Goal: Task Accomplishment & Management: Manage account settings

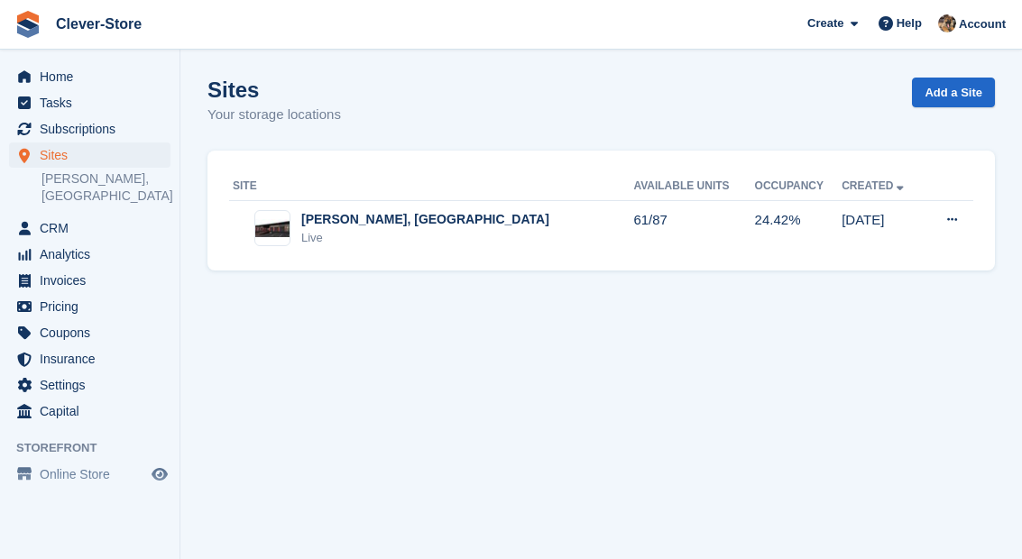
click at [112, 141] on span "Subscriptions" at bounding box center [94, 128] width 108 height 25
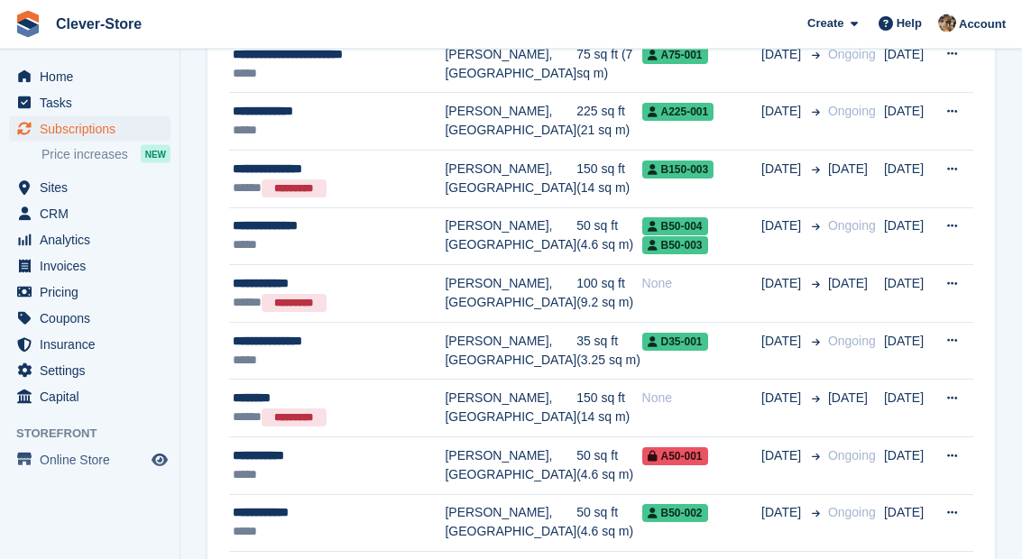
scroll to position [744, 0]
click at [477, 210] on td "[PERSON_NAME], [GEOGRAPHIC_DATA]" at bounding box center [511, 236] width 132 height 58
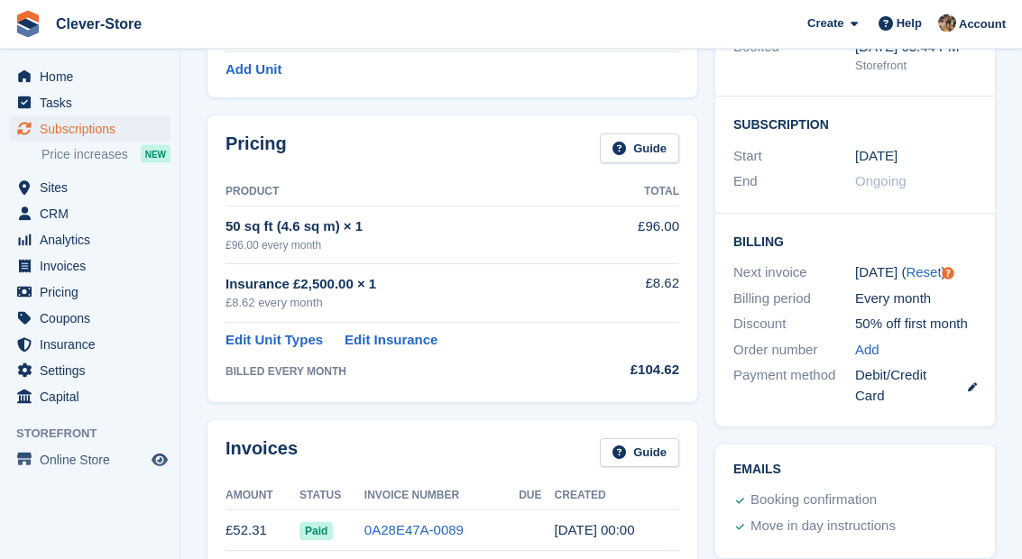
scroll to position [291, 0]
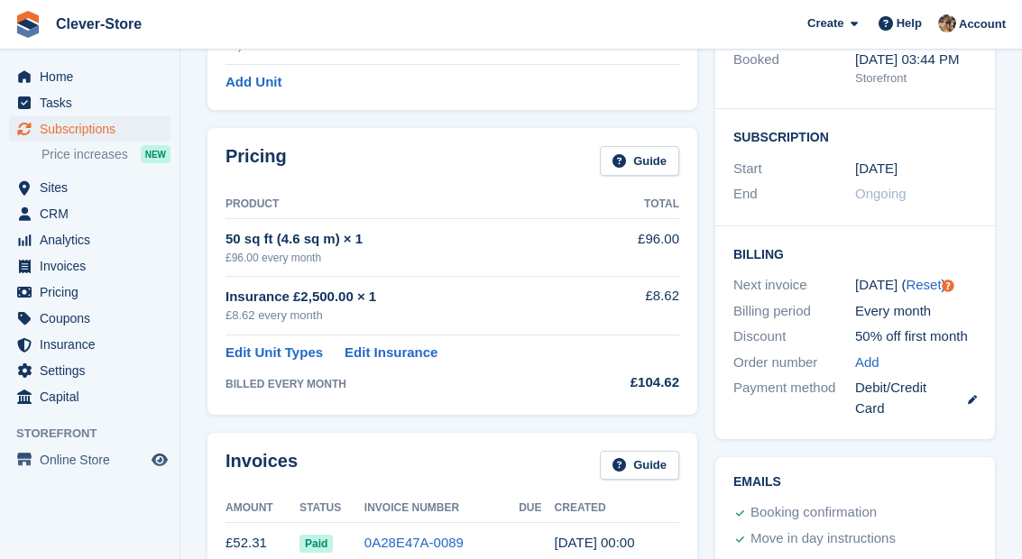
click at [953, 278] on div "Tooltip anchor" at bounding box center [948, 286] width 16 height 16
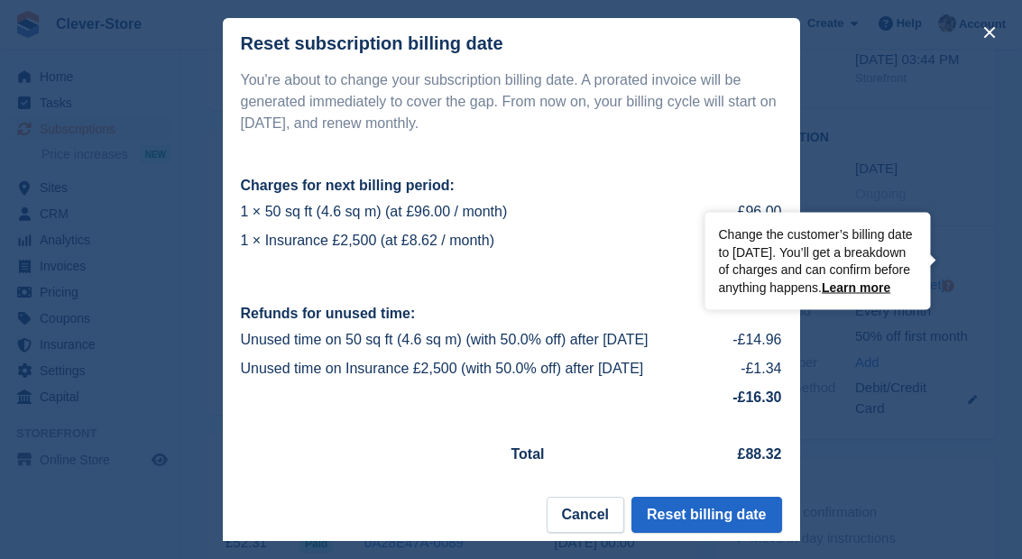
click at [588, 516] on button "Cancel" at bounding box center [586, 515] width 78 height 36
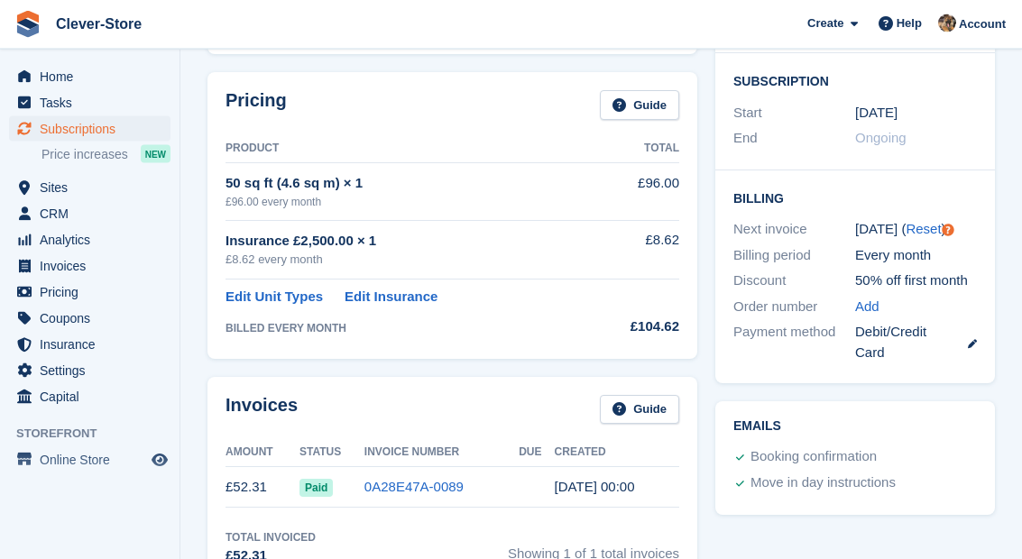
scroll to position [347, 0]
click at [268, 297] on link "Edit Unit Types" at bounding box center [274, 297] width 97 height 21
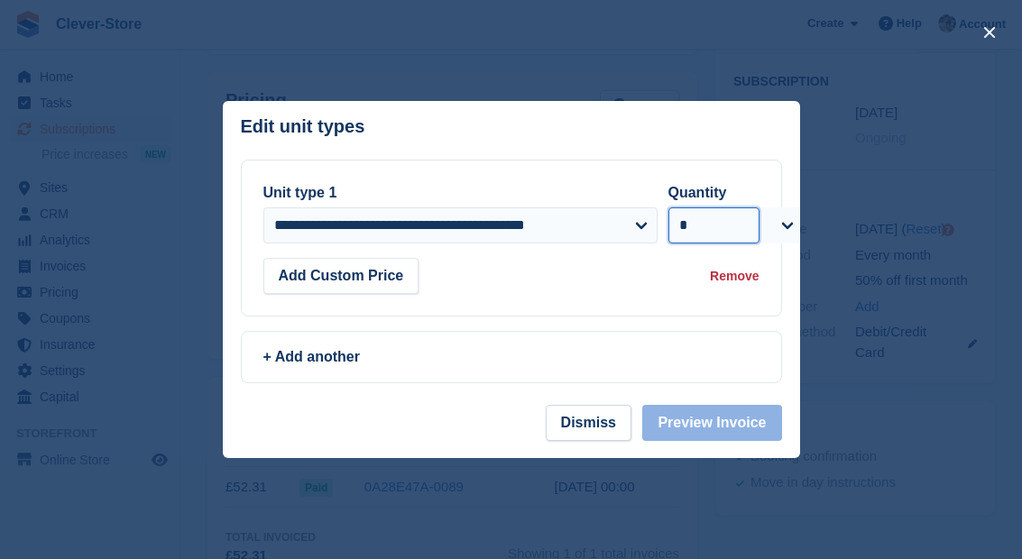
click at [740, 244] on select "* * * * * * * * * ** ** ** ** ** ** ** ** ** ** ** ** ** ** ** ** ** ** ** ** *…" at bounding box center [713, 225] width 91 height 36
select select "*"
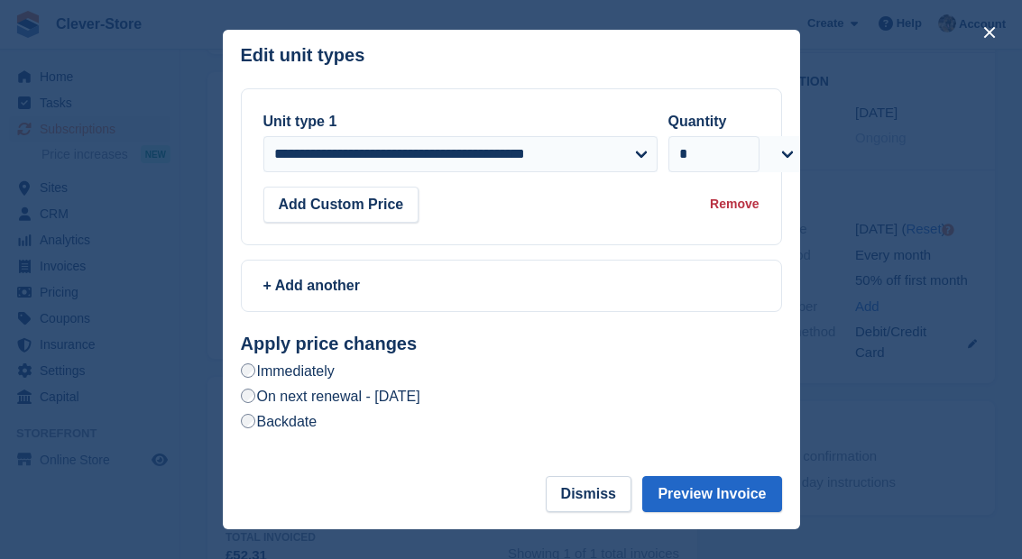
click at [420, 406] on label "On next renewal - Monday, 1st September, 2025" at bounding box center [331, 396] width 180 height 19
click at [723, 512] on button "Preview Invoice" at bounding box center [711, 494] width 139 height 36
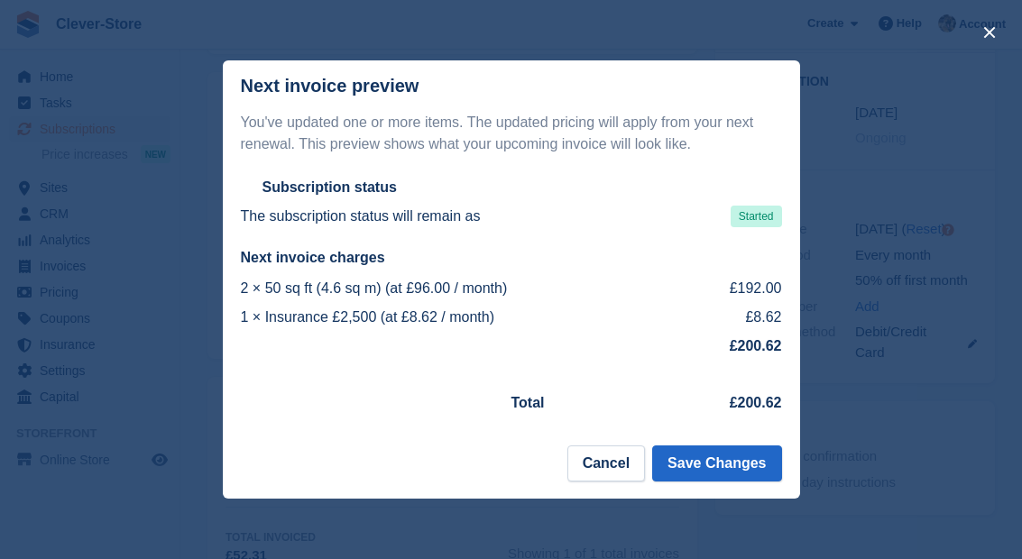
click at [741, 482] on button "Save Changes" at bounding box center [716, 464] width 129 height 36
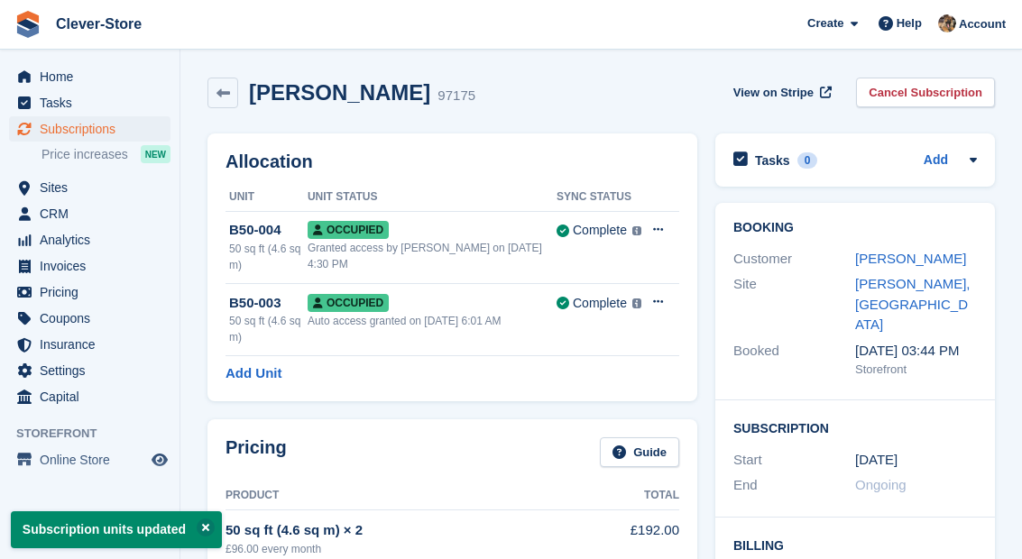
click at [81, 272] on span "Invoices" at bounding box center [94, 265] width 108 height 25
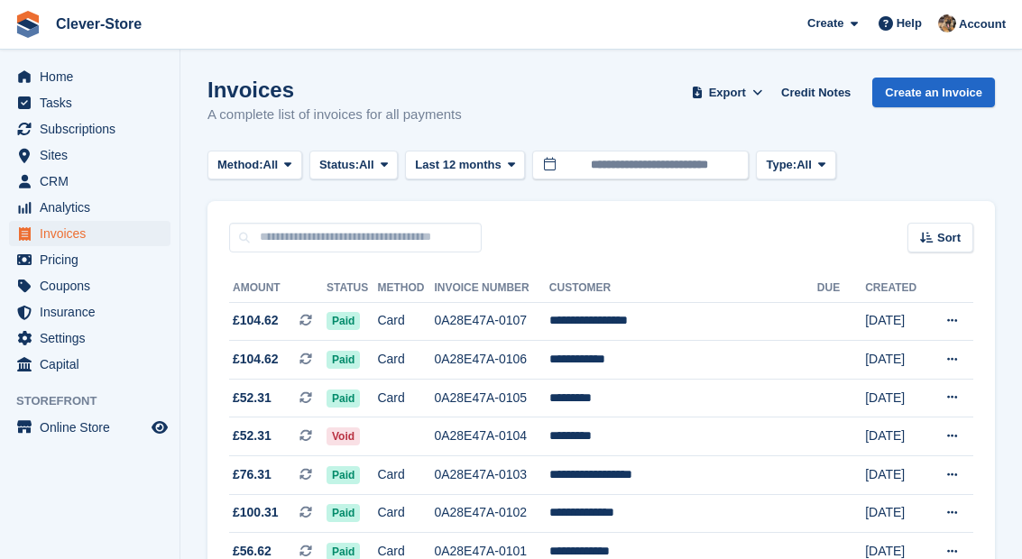
click at [97, 138] on span "Subscriptions" at bounding box center [94, 128] width 108 height 25
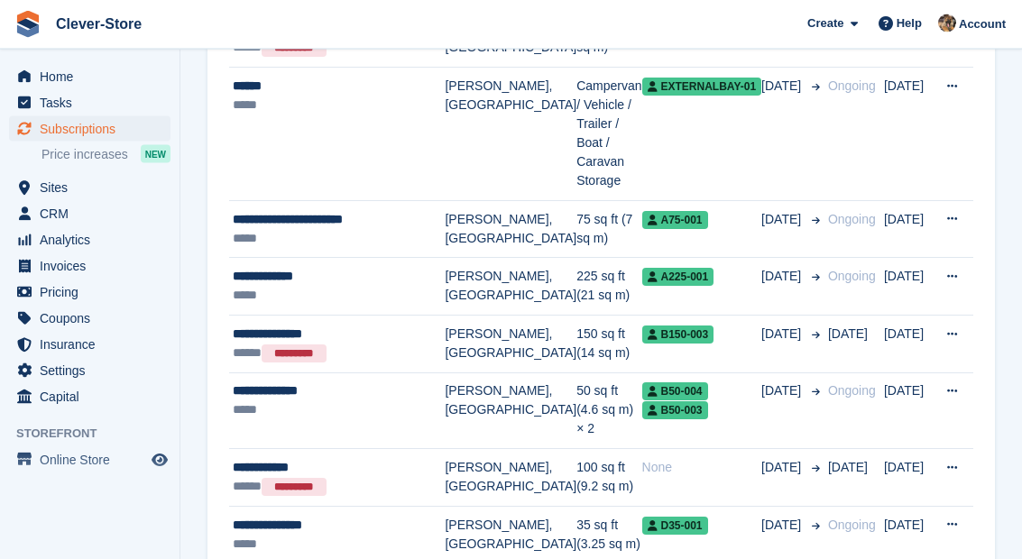
scroll to position [579, 0]
click at [576, 267] on td "225 sq ft (21 sq m)" at bounding box center [608, 287] width 65 height 58
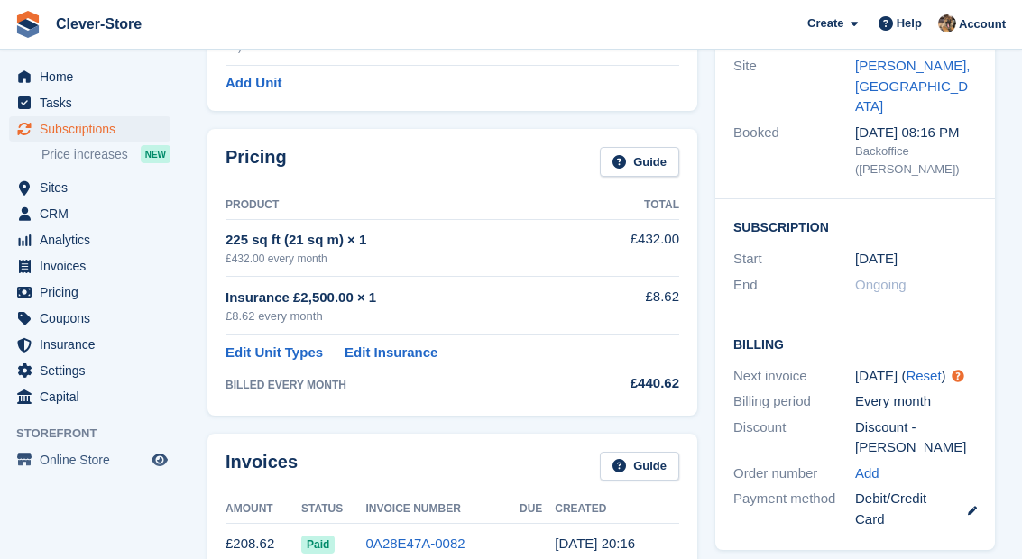
scroll to position [299, 0]
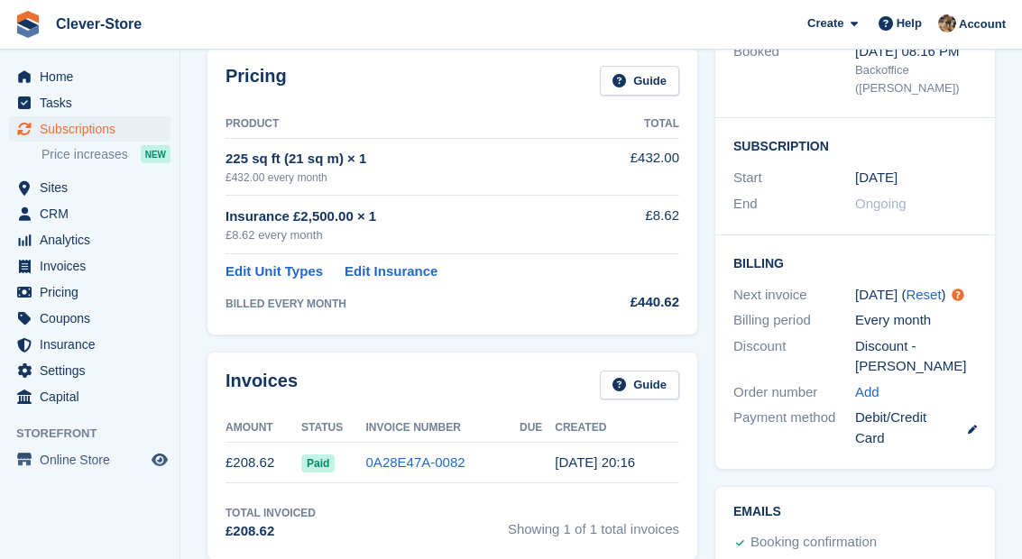
click at [109, 131] on span "Subscriptions" at bounding box center [94, 128] width 108 height 25
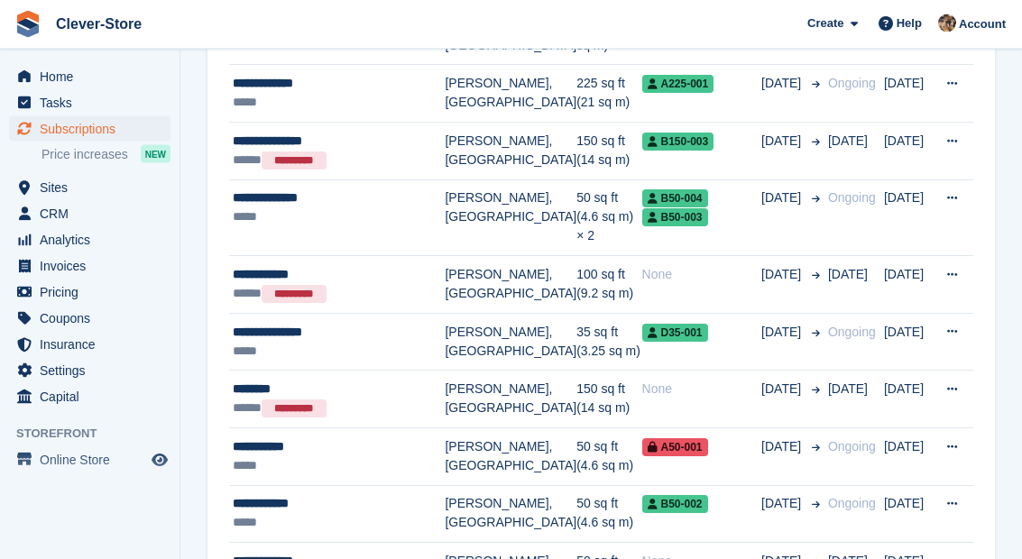
scroll to position [778, 0]
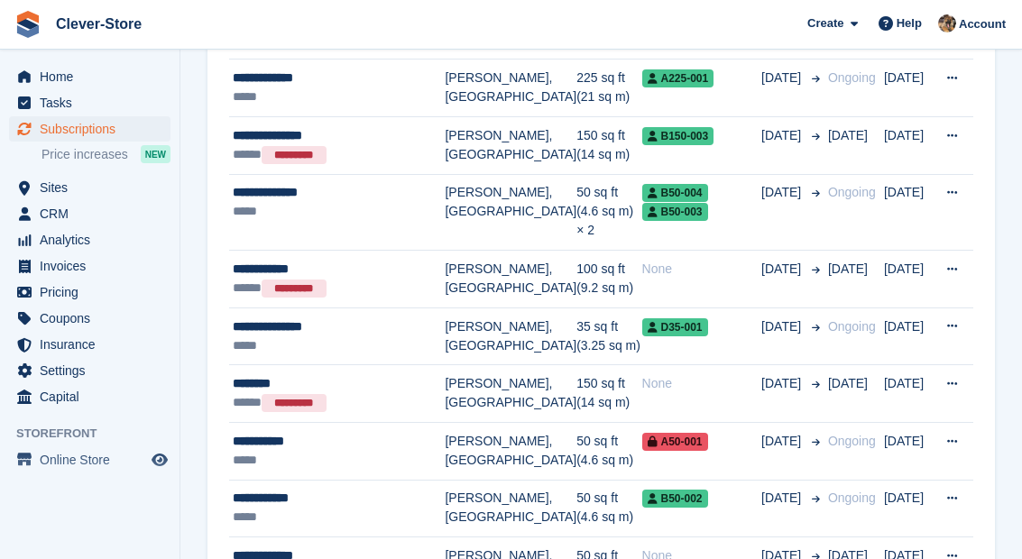
click at [576, 189] on td "50 sq ft (4.6 sq m) × 2" at bounding box center [608, 212] width 65 height 77
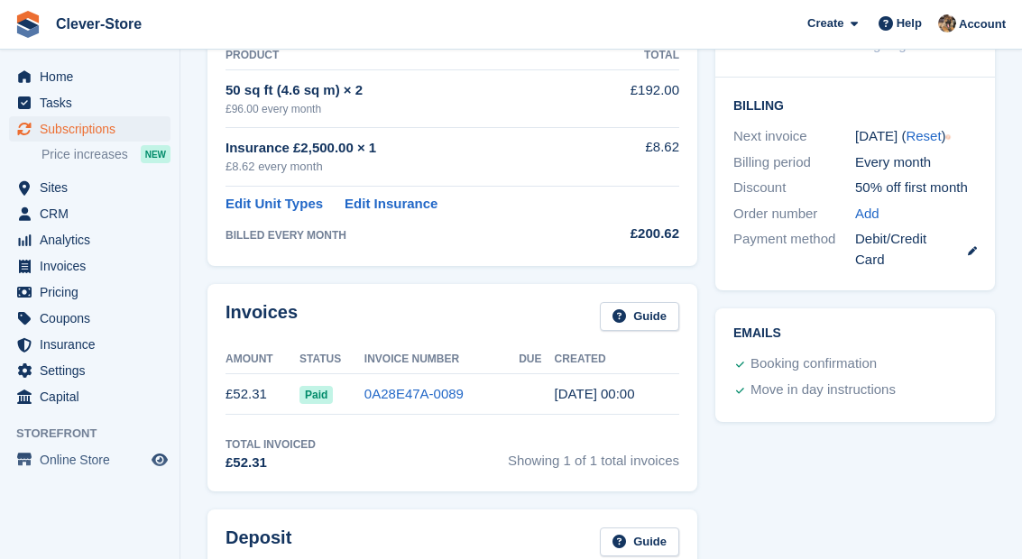
scroll to position [439, 0]
click at [85, 264] on span "Invoices" at bounding box center [94, 265] width 108 height 25
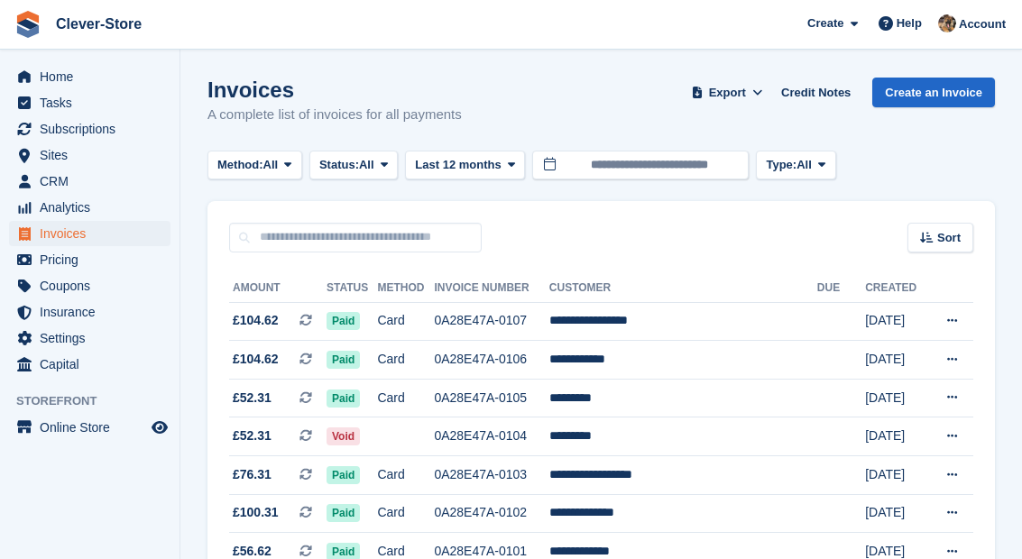
click at [945, 93] on link "Create an Invoice" at bounding box center [933, 93] width 123 height 30
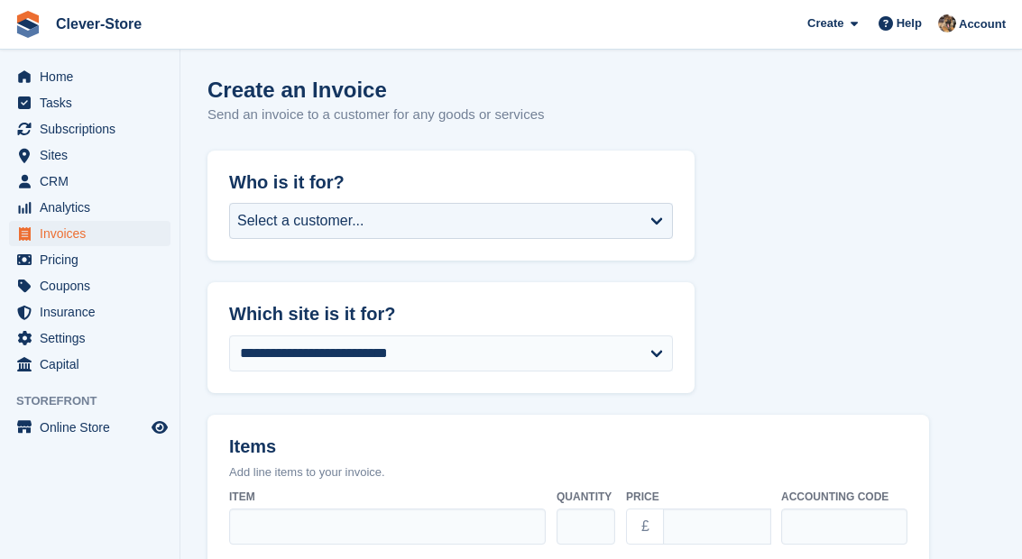
click at [661, 220] on div "Select a customer..." at bounding box center [451, 221] width 444 height 36
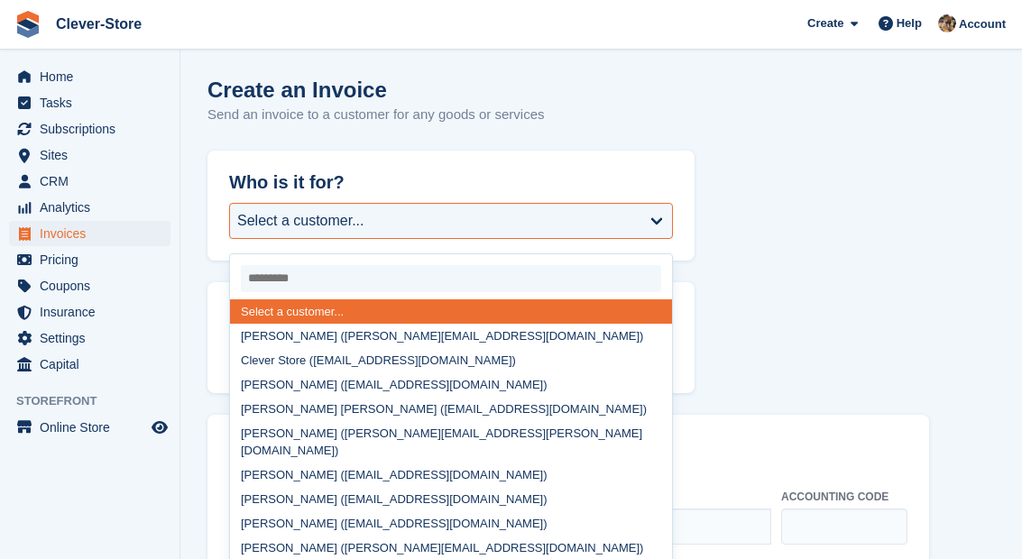
click at [445, 336] on div "Diane Paterson (diane@castle-letting.co.uk)" at bounding box center [451, 336] width 442 height 24
select select "******"
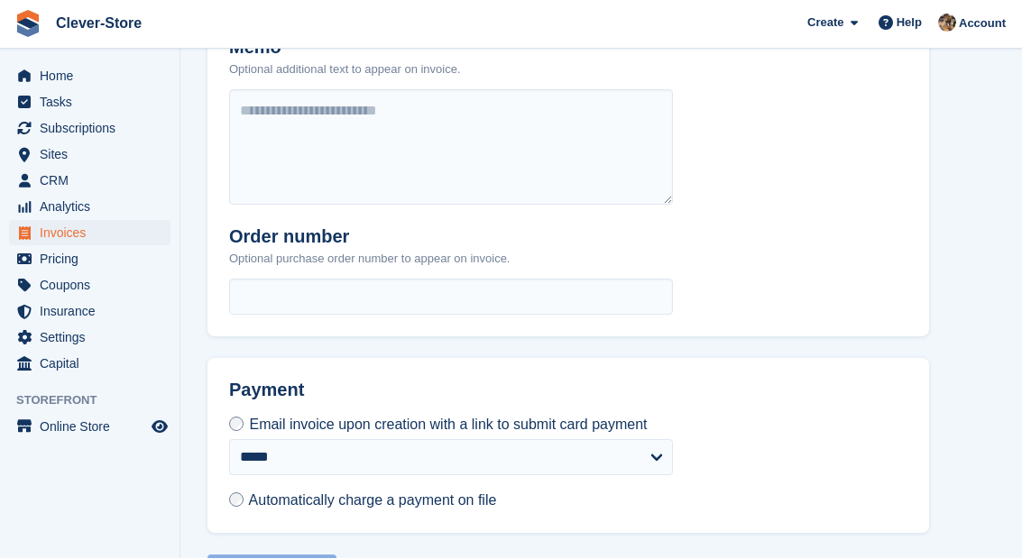
scroll to position [744, 0]
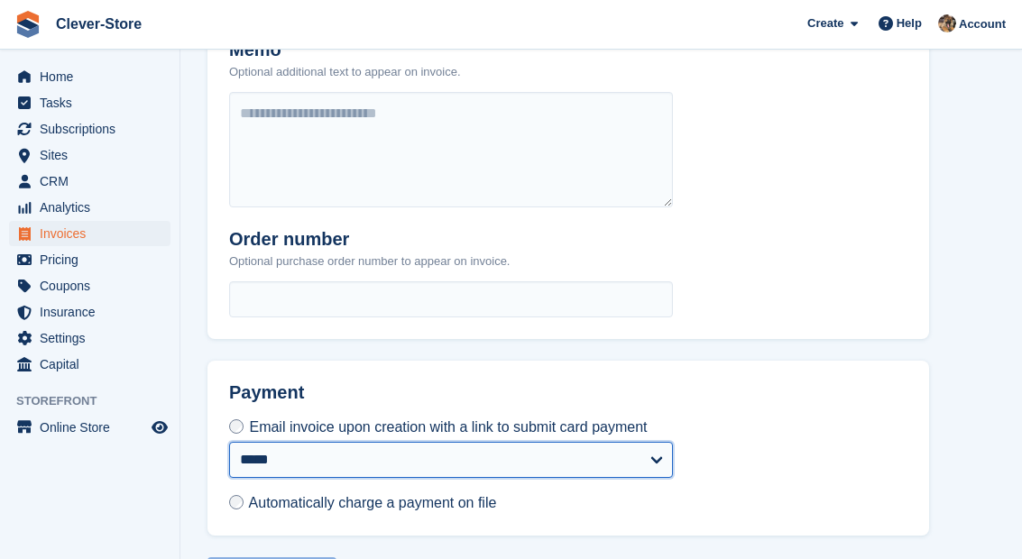
click at [670, 478] on select "**********" at bounding box center [451, 460] width 444 height 36
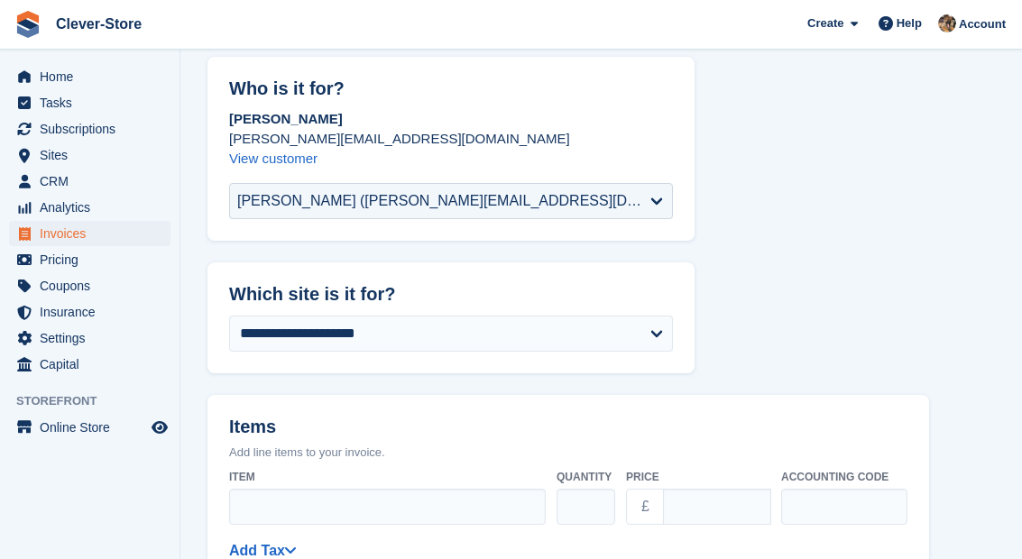
scroll to position [99, 0]
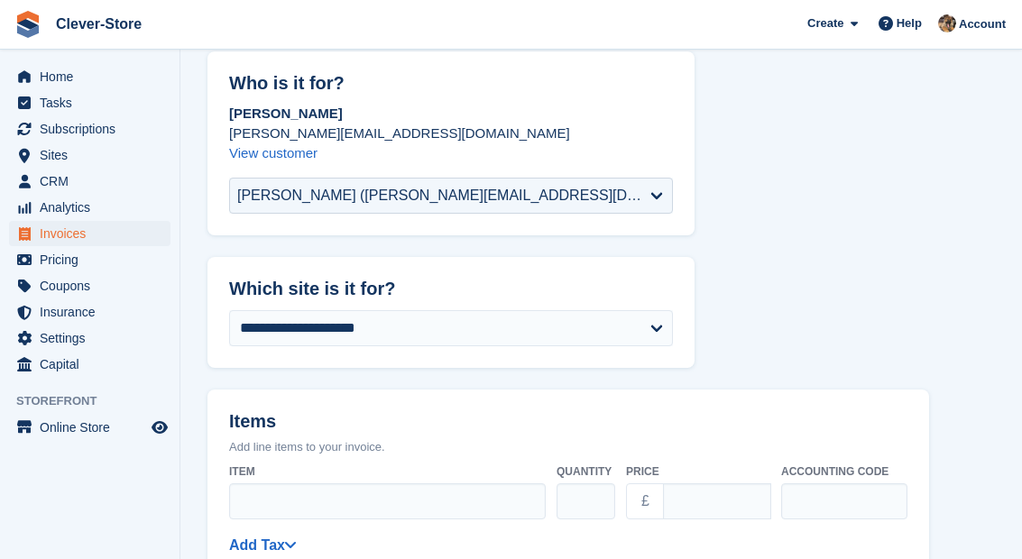
click at [87, 133] on span "Subscriptions" at bounding box center [94, 128] width 108 height 25
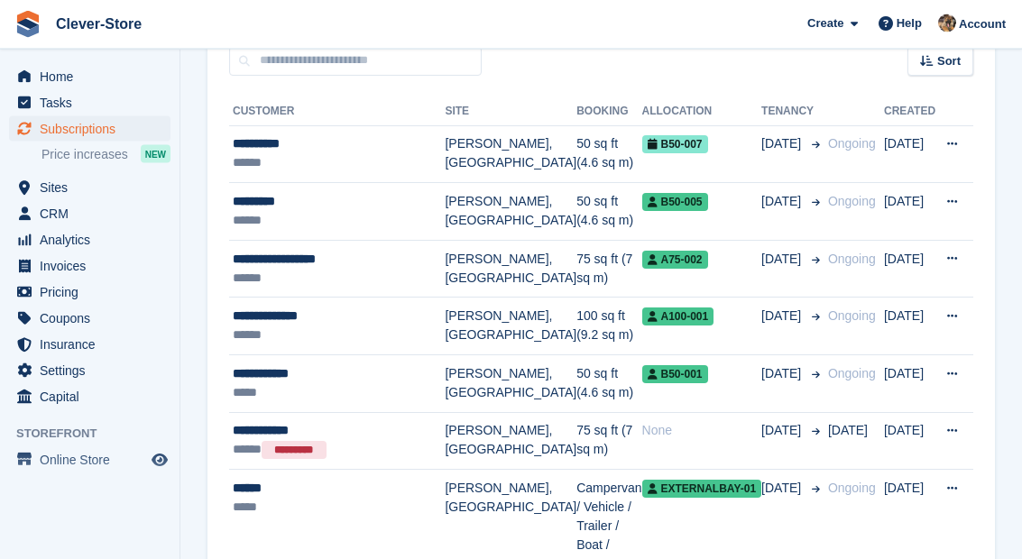
scroll to position [177, 0]
click at [81, 320] on span "Coupons" at bounding box center [94, 318] width 108 height 25
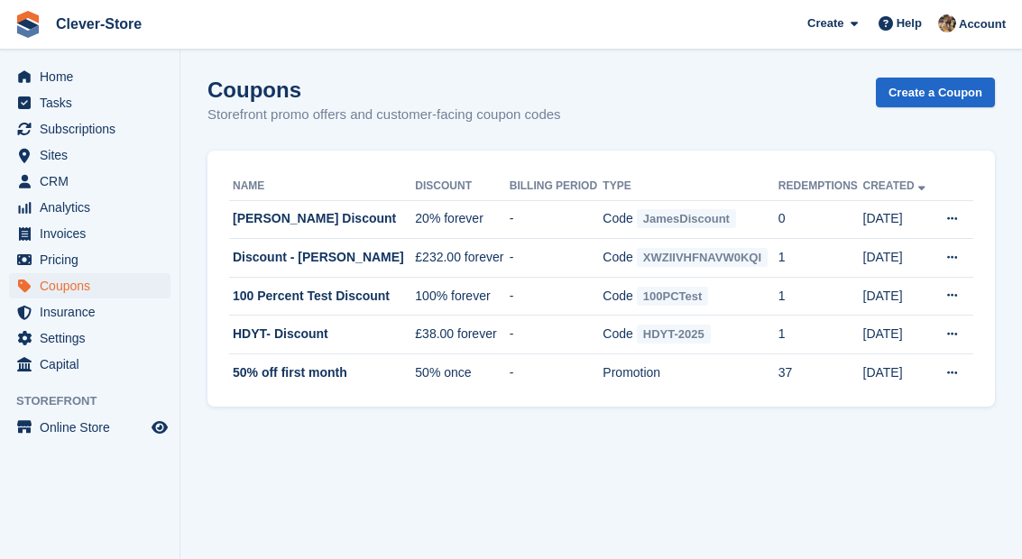
click at [83, 240] on span "Invoices" at bounding box center [94, 233] width 108 height 25
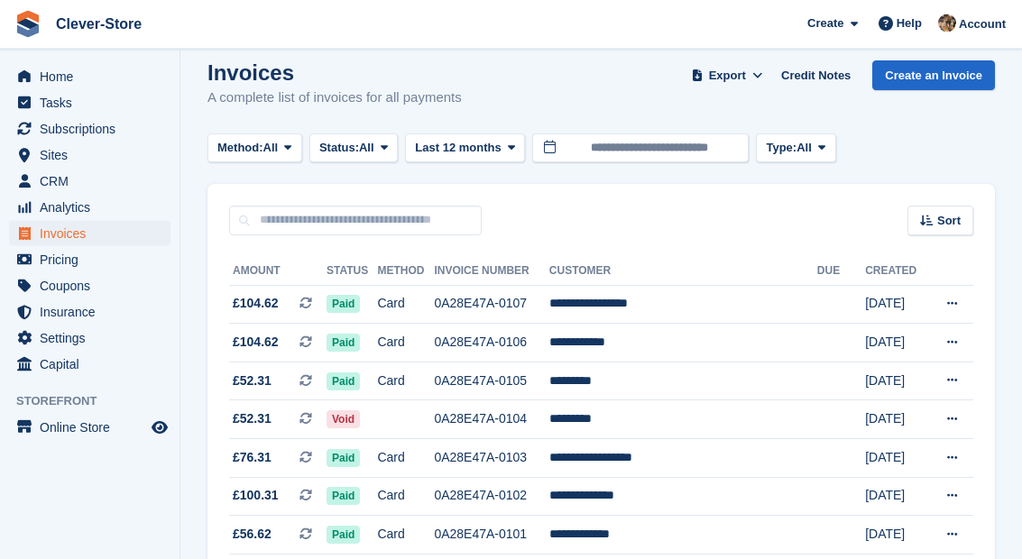
scroll to position [17, 0]
click at [89, 291] on span "Coupons" at bounding box center [94, 285] width 108 height 25
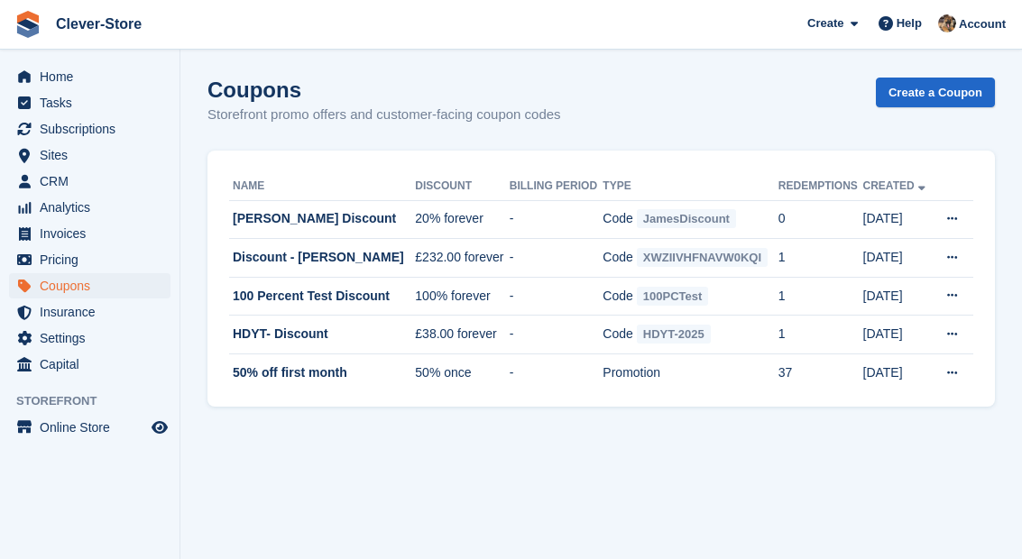
click at [942, 105] on link "Create a Coupon" at bounding box center [935, 93] width 119 height 30
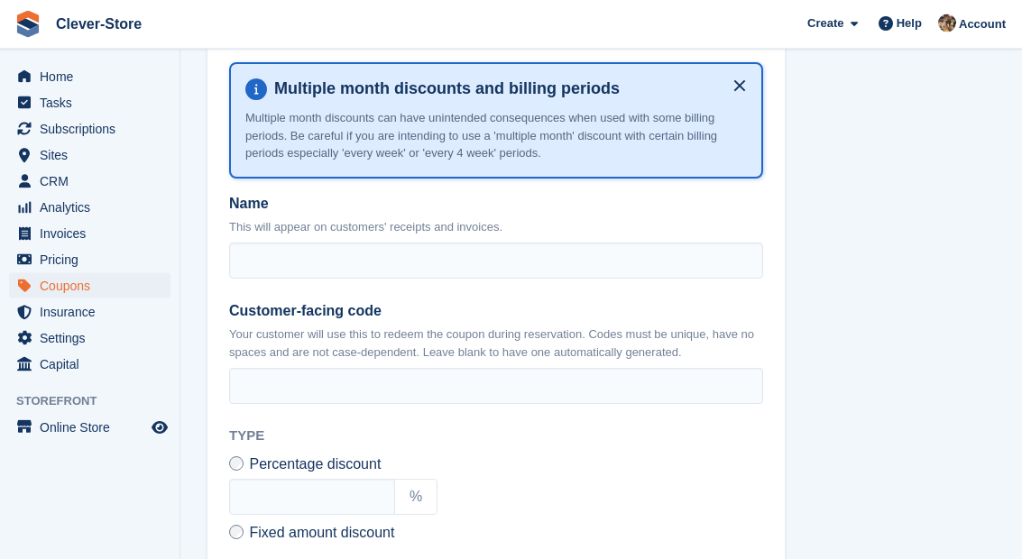
scroll to position [319, 0]
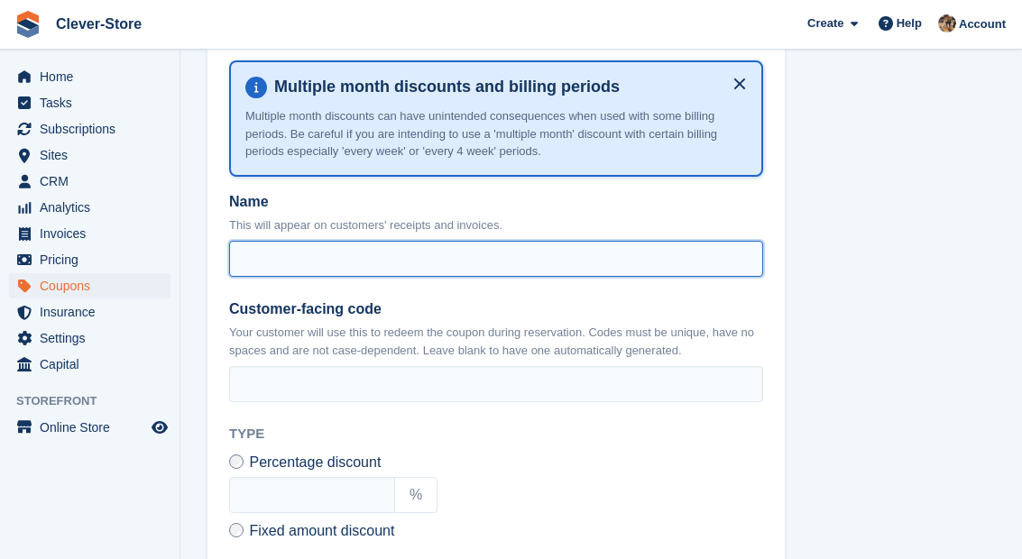
click at [540, 251] on input "Name" at bounding box center [496, 259] width 534 height 36
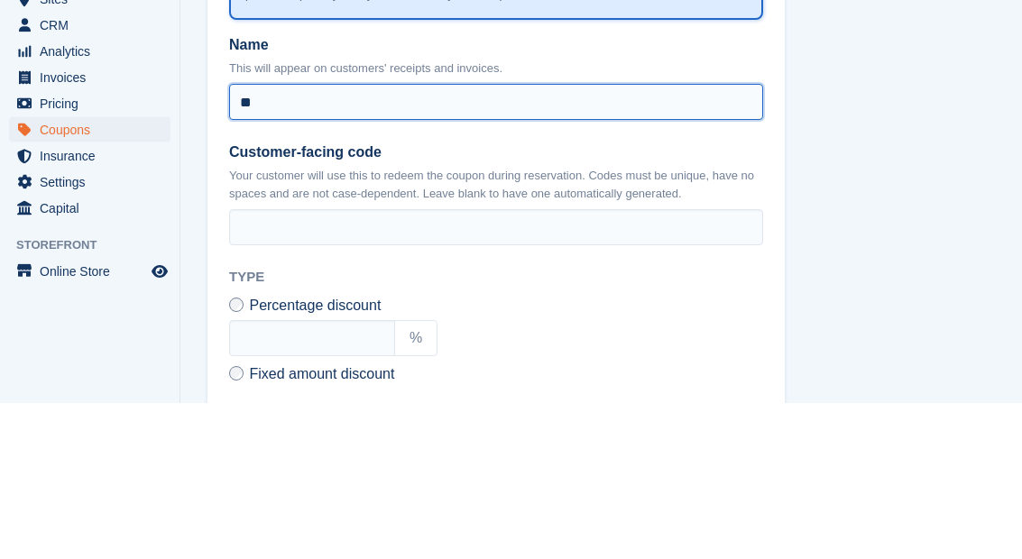
type input "*"
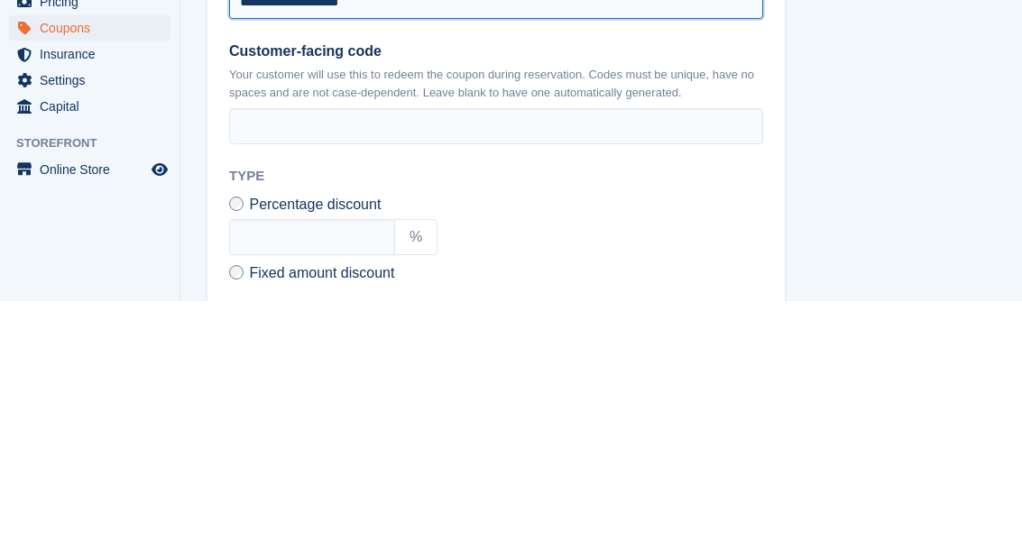
type input "**********"
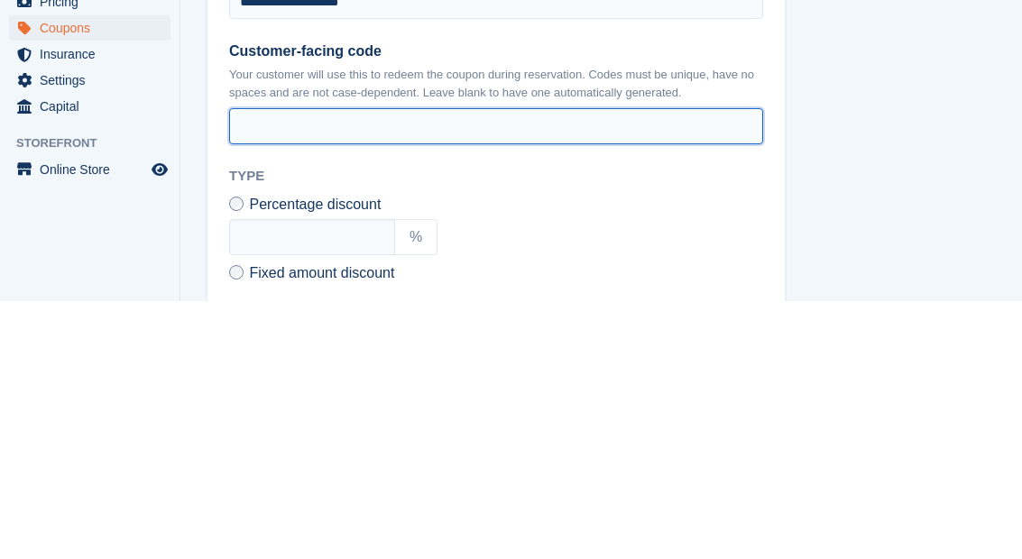
click at [245, 366] on input "Customer-facing code" at bounding box center [496, 384] width 534 height 36
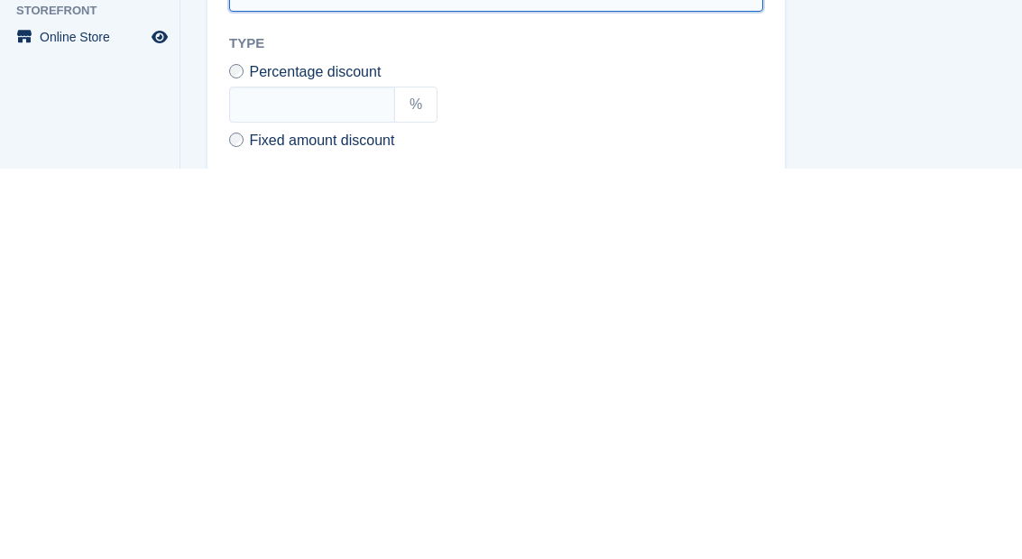
scroll to position [320, 0]
type input "******"
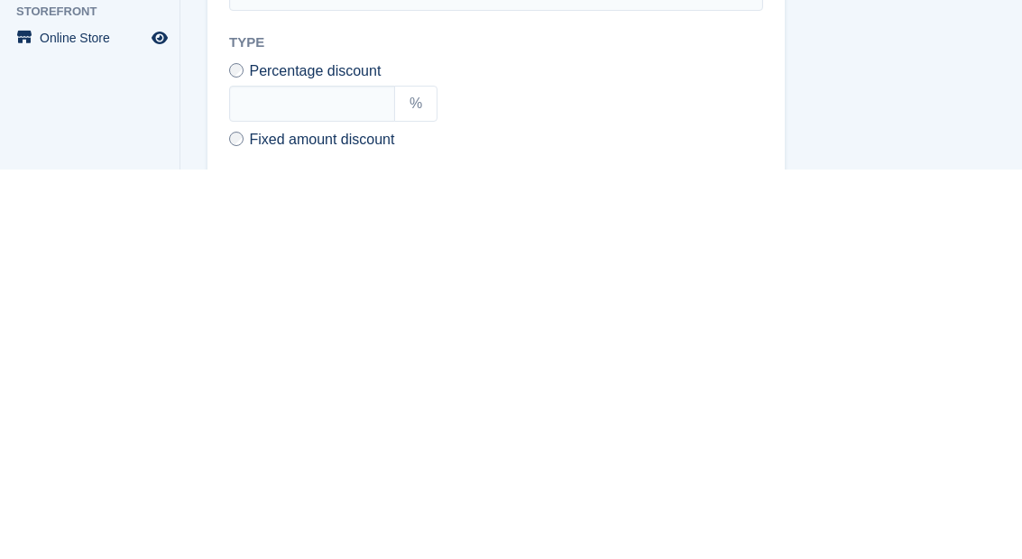
click at [255, 522] on span "Fixed amount discount" at bounding box center [321, 529] width 145 height 15
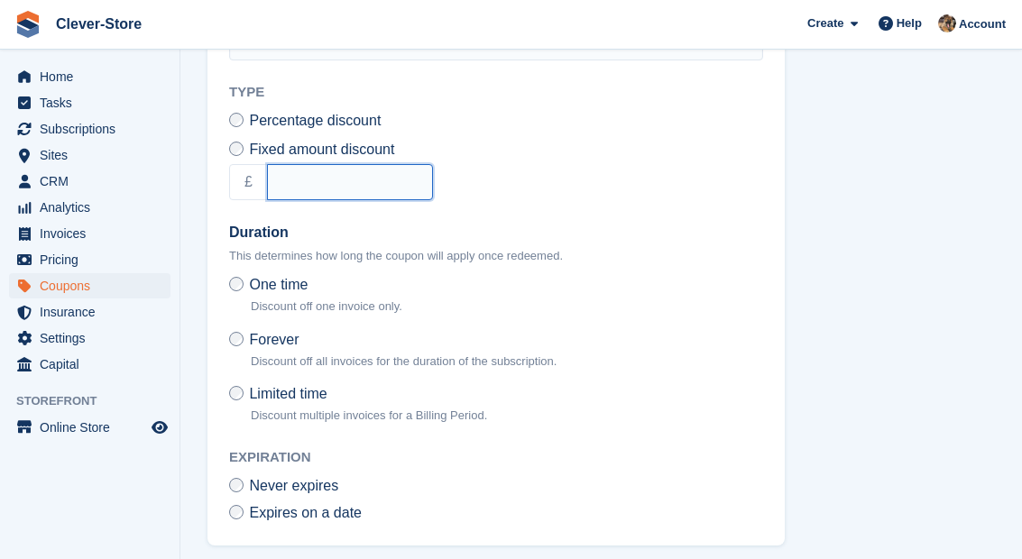
click at [403, 178] on input "text" at bounding box center [350, 182] width 166 height 36
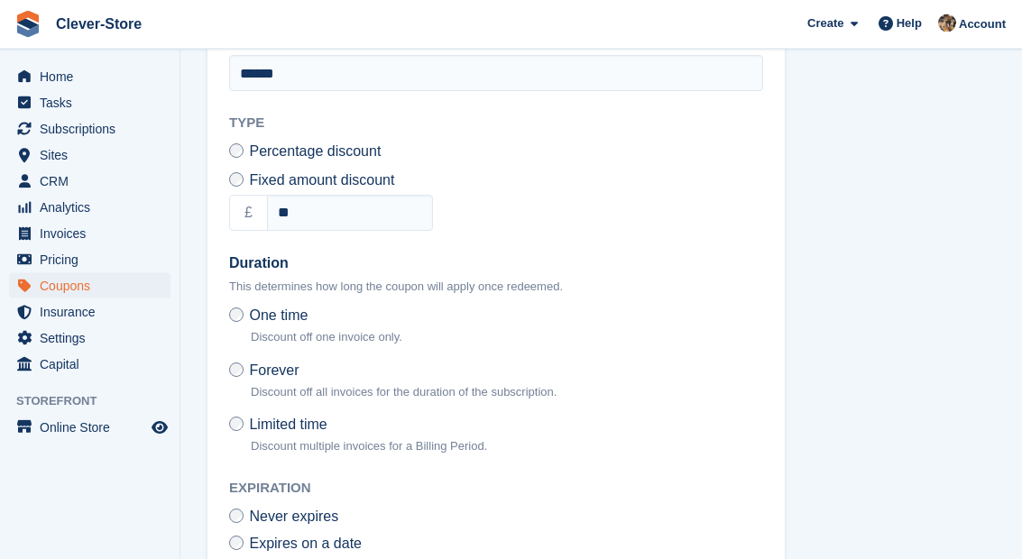
scroll to position [631, 0]
type input "**"
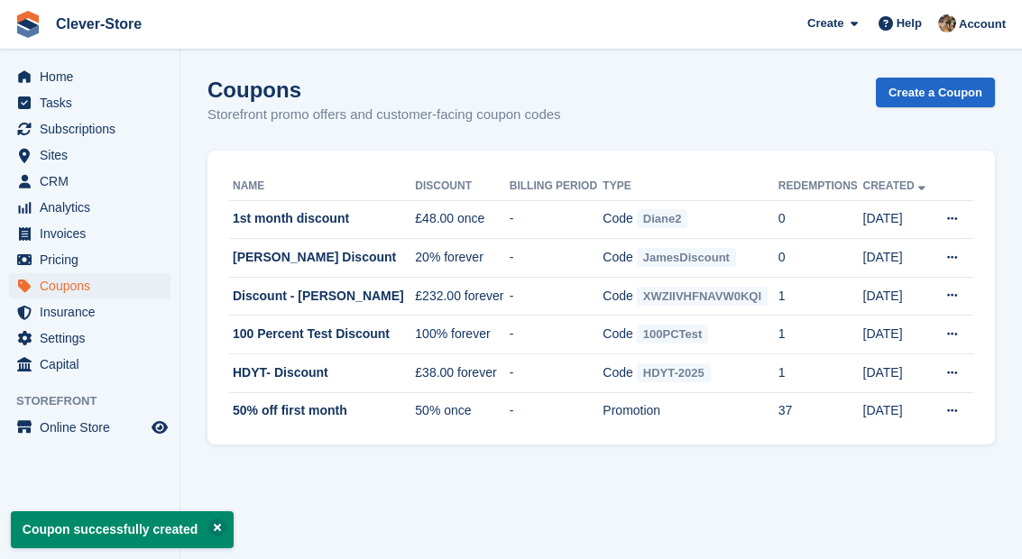
click at [101, 130] on span "Subscriptions" at bounding box center [94, 128] width 108 height 25
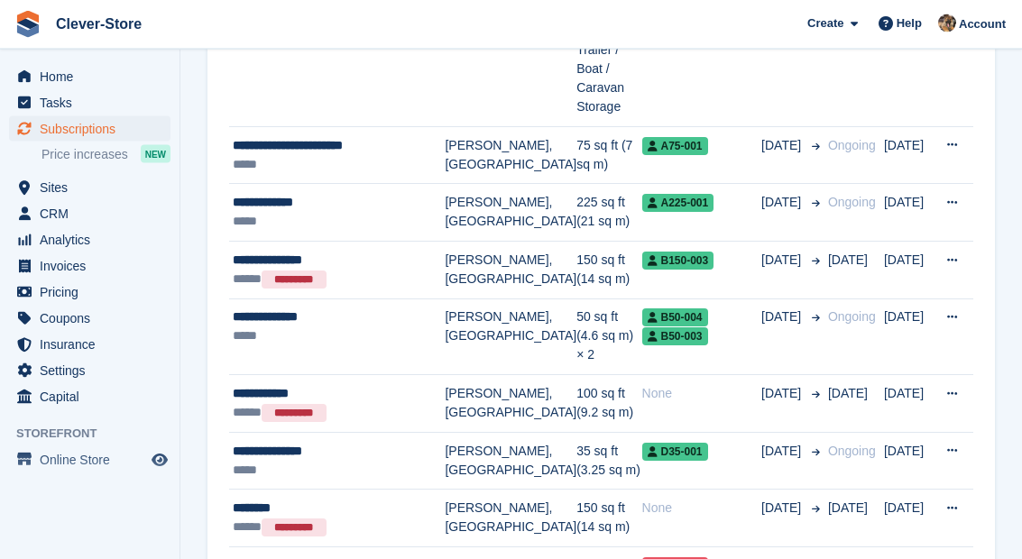
scroll to position [653, 0]
click at [332, 327] on div "*****" at bounding box center [339, 336] width 212 height 19
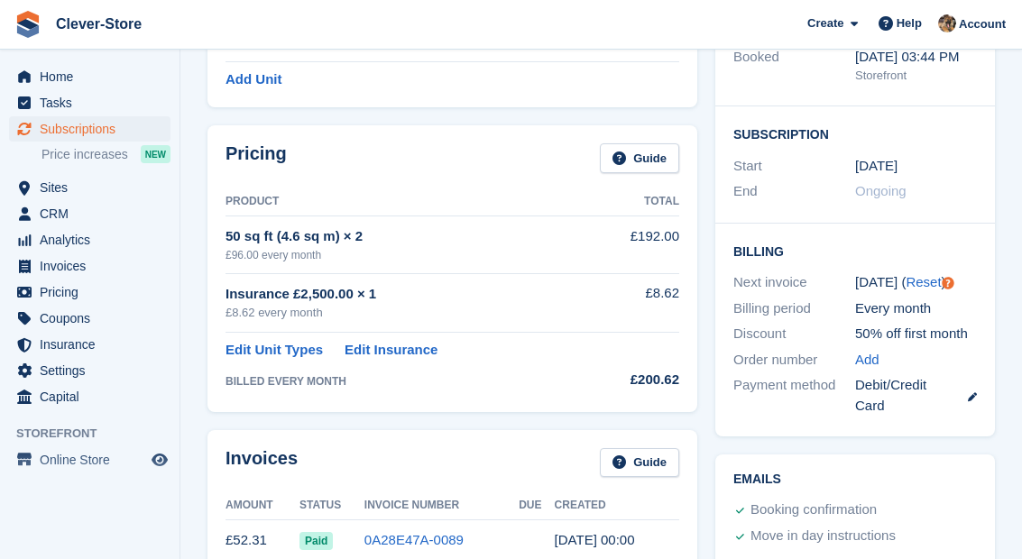
scroll to position [293, 0]
click at [791, 351] on div "Order number" at bounding box center [794, 361] width 122 height 21
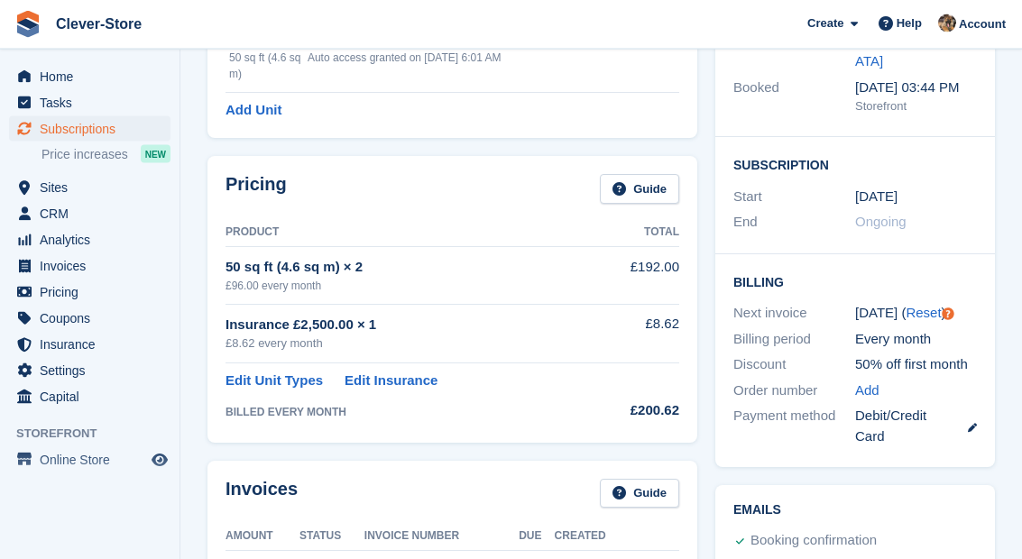
scroll to position [251, 0]
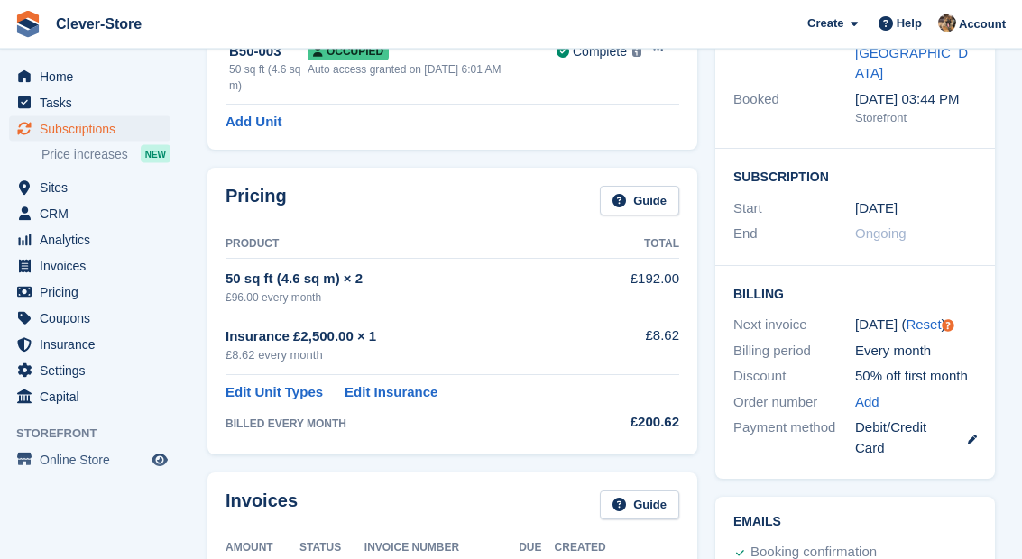
click at [652, 198] on link "Guide" at bounding box center [639, 202] width 79 height 30
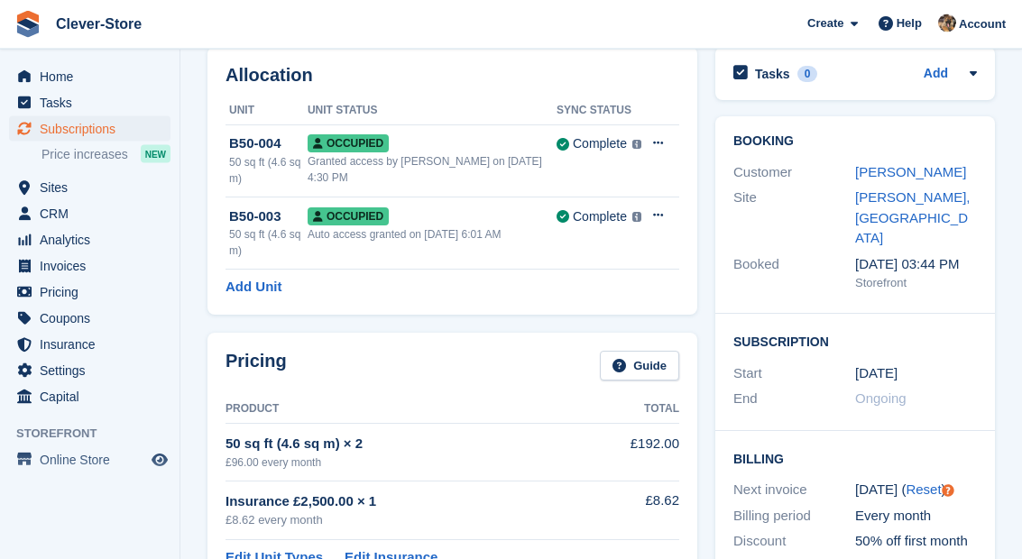
scroll to position [87, 0]
click at [668, 138] on button at bounding box center [657, 143] width 33 height 27
click at [696, 43] on span "Clever-Store Create Subscription Invoice Contact Deal Discount Page Help Chat S…" at bounding box center [511, 24] width 1022 height 49
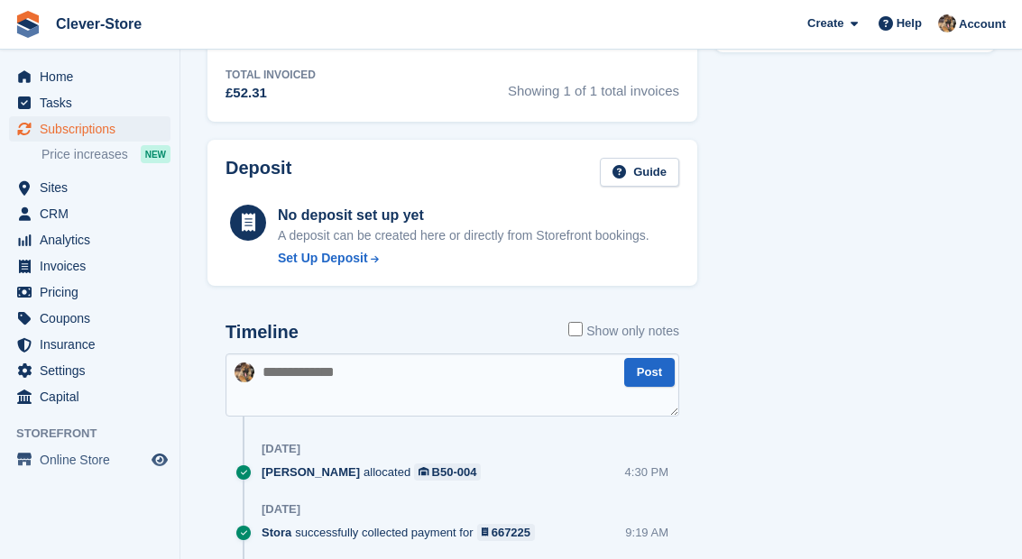
scroll to position [791, 0]
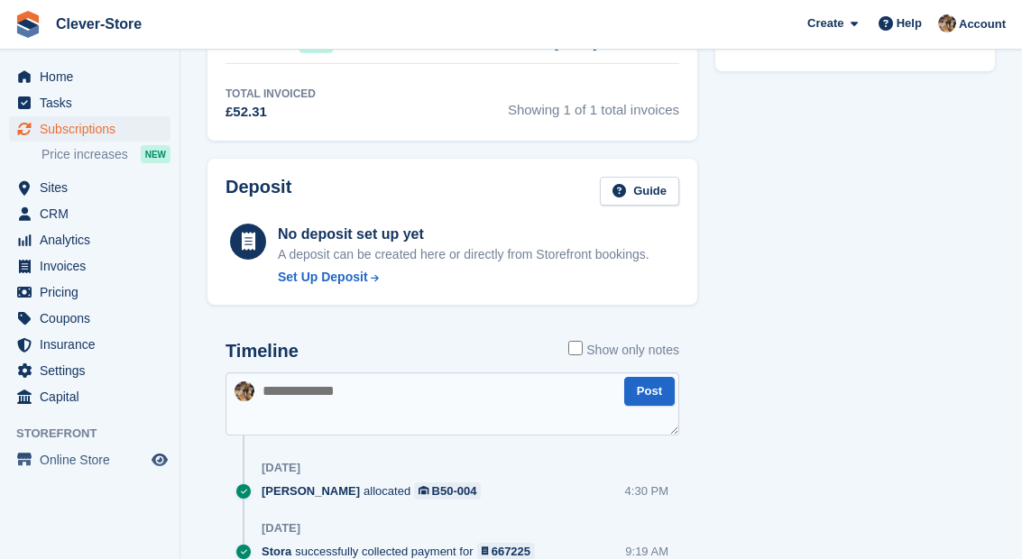
click at [60, 186] on span "Sites" at bounding box center [94, 187] width 108 height 25
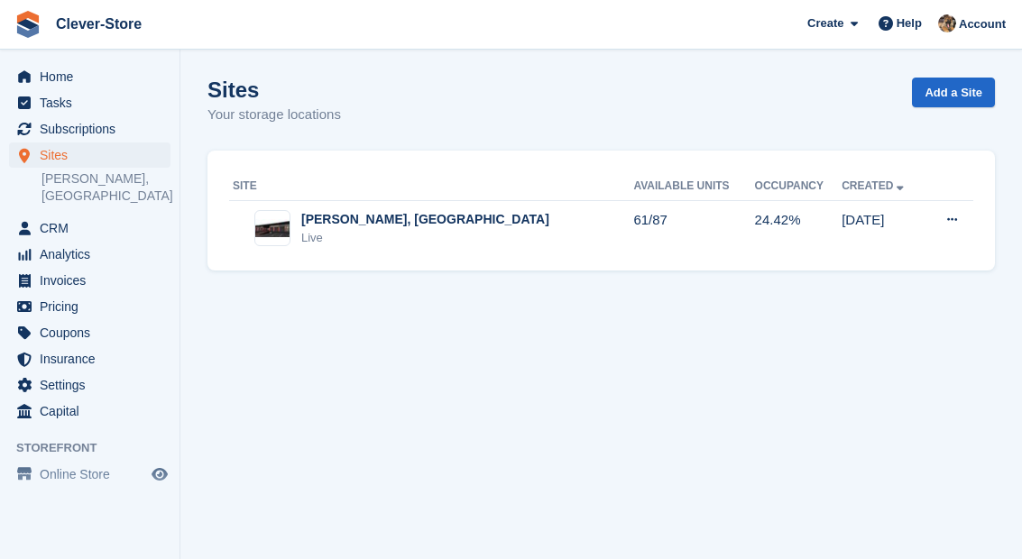
scroll to position [72, 0]
click at [336, 210] on div "[PERSON_NAME], [GEOGRAPHIC_DATA]" at bounding box center [425, 219] width 248 height 19
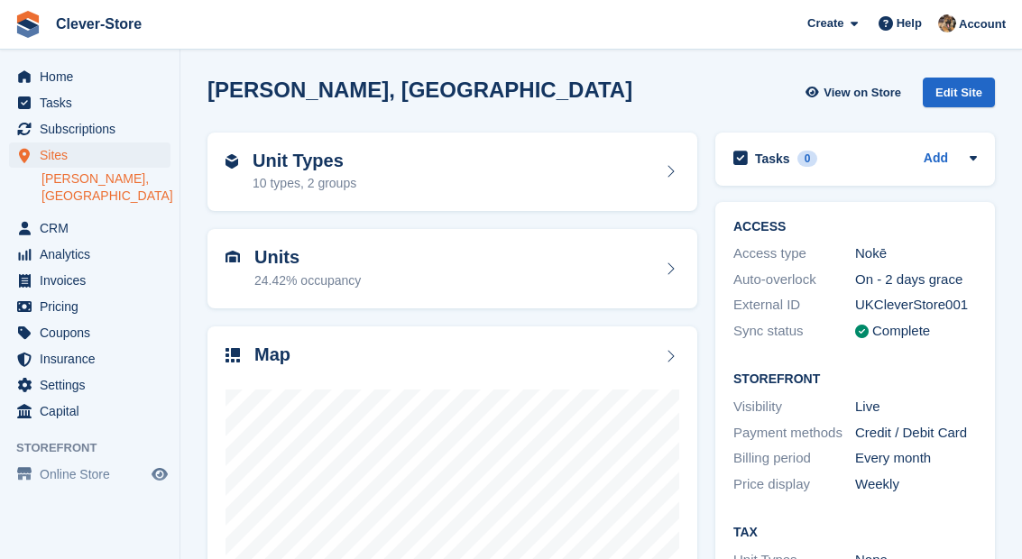
click at [64, 78] on span "Home" at bounding box center [94, 76] width 108 height 25
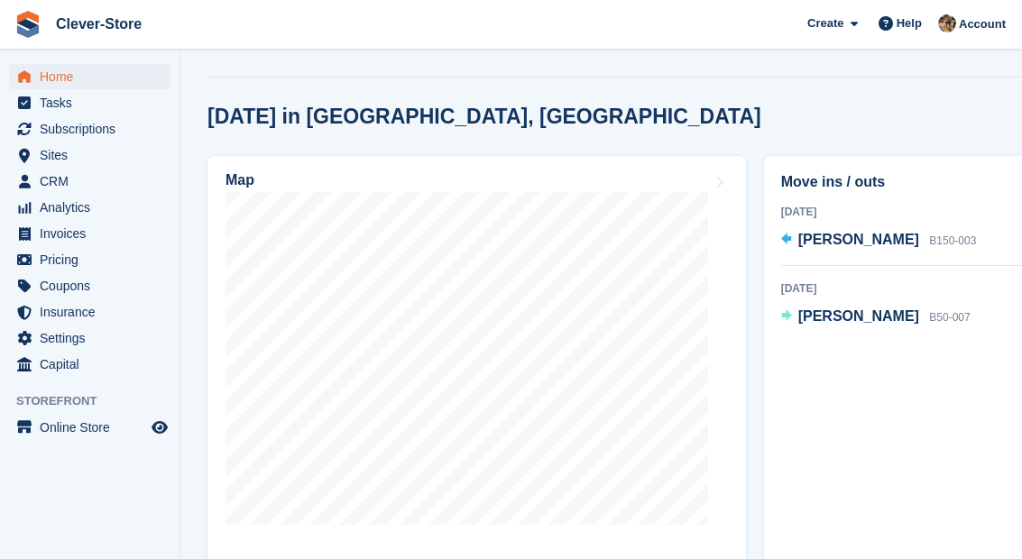
scroll to position [618, 0]
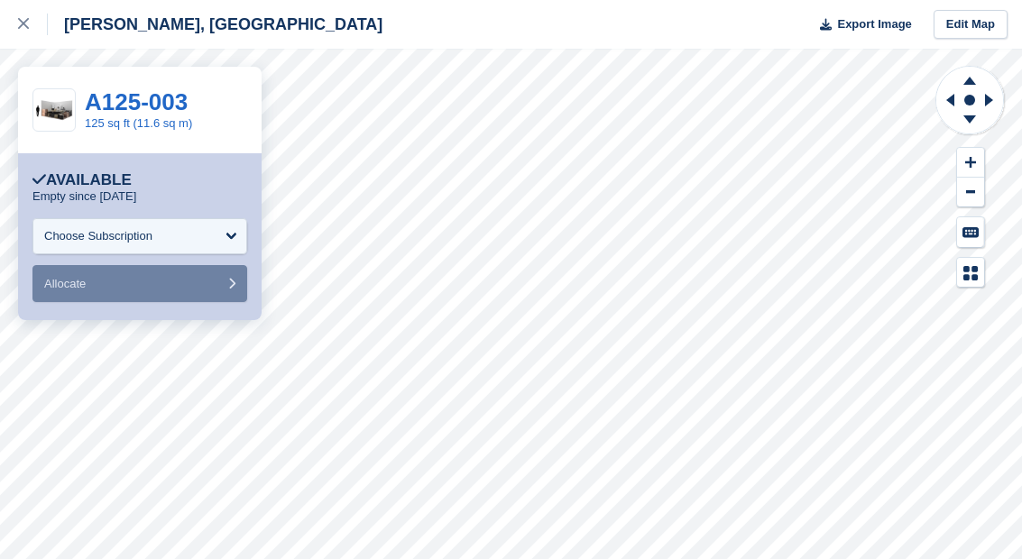
click at [211, 233] on div "Choose Subscription" at bounding box center [139, 236] width 215 height 36
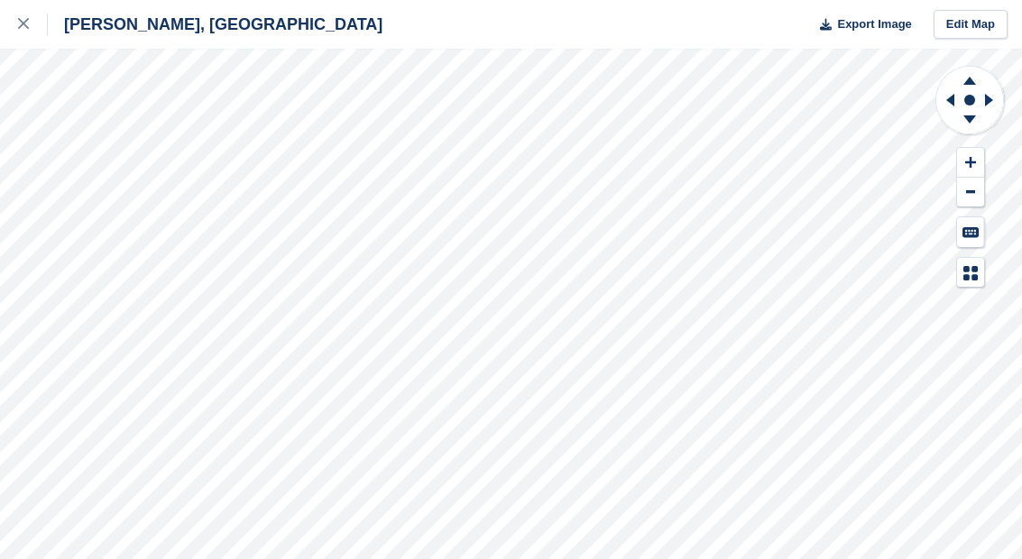
click at [21, 24] on icon at bounding box center [23, 23] width 11 height 11
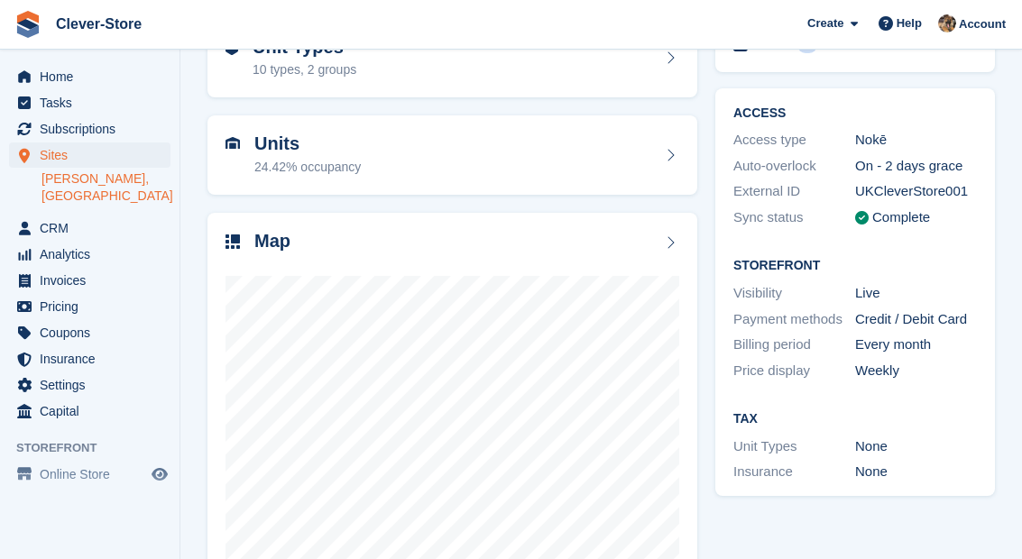
scroll to position [123, 0]
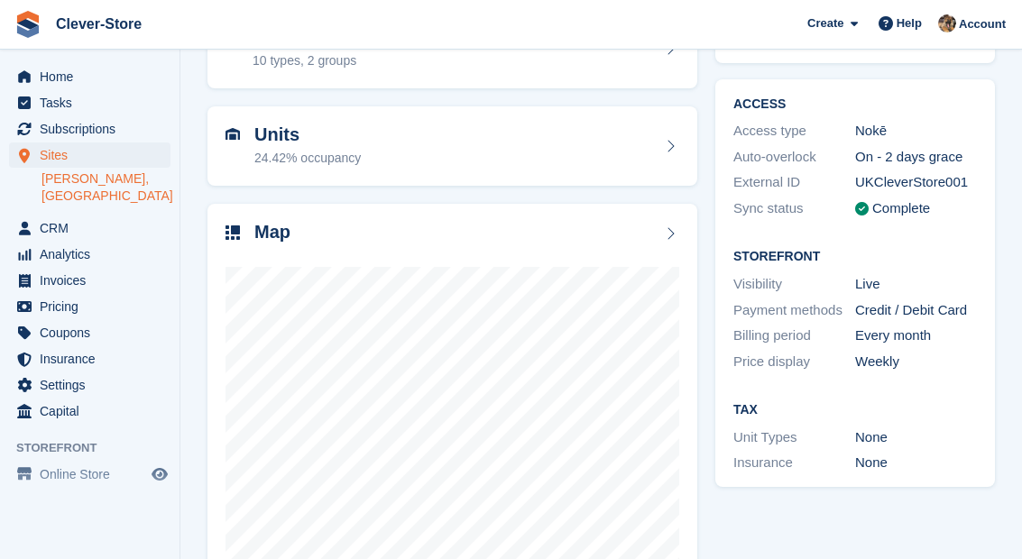
click at [258, 247] on div at bounding box center [453, 425] width 454 height 361
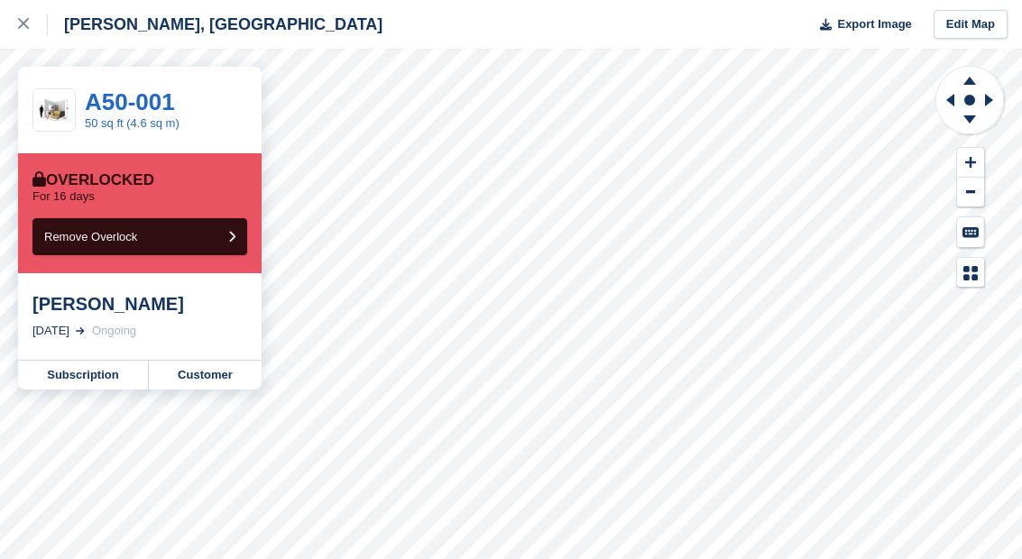
click at [88, 386] on link "Subscription" at bounding box center [83, 375] width 131 height 29
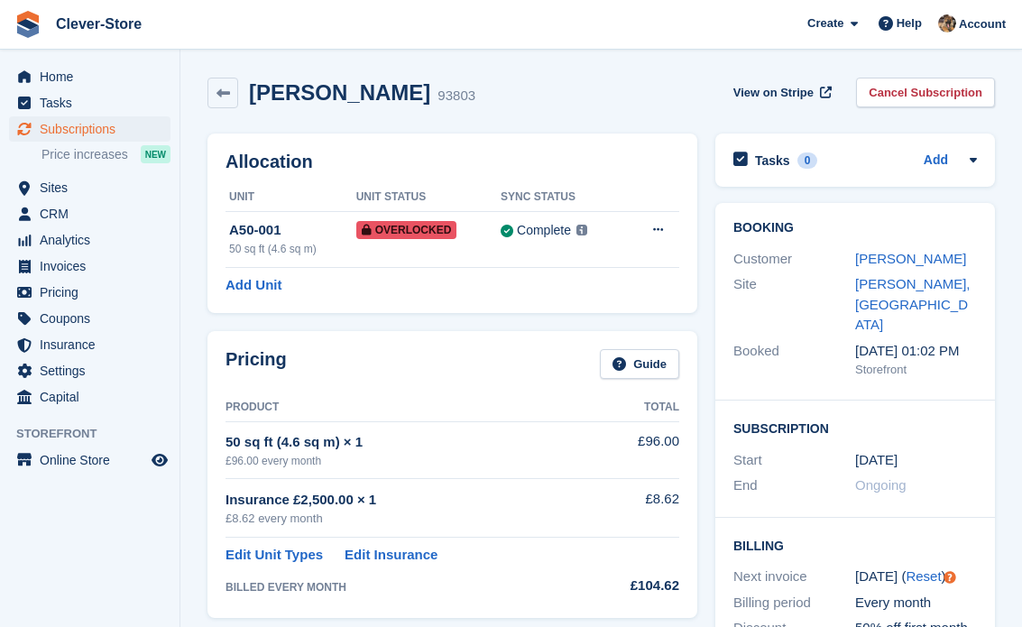
click at [900, 256] on link "[PERSON_NAME]" at bounding box center [910, 258] width 111 height 15
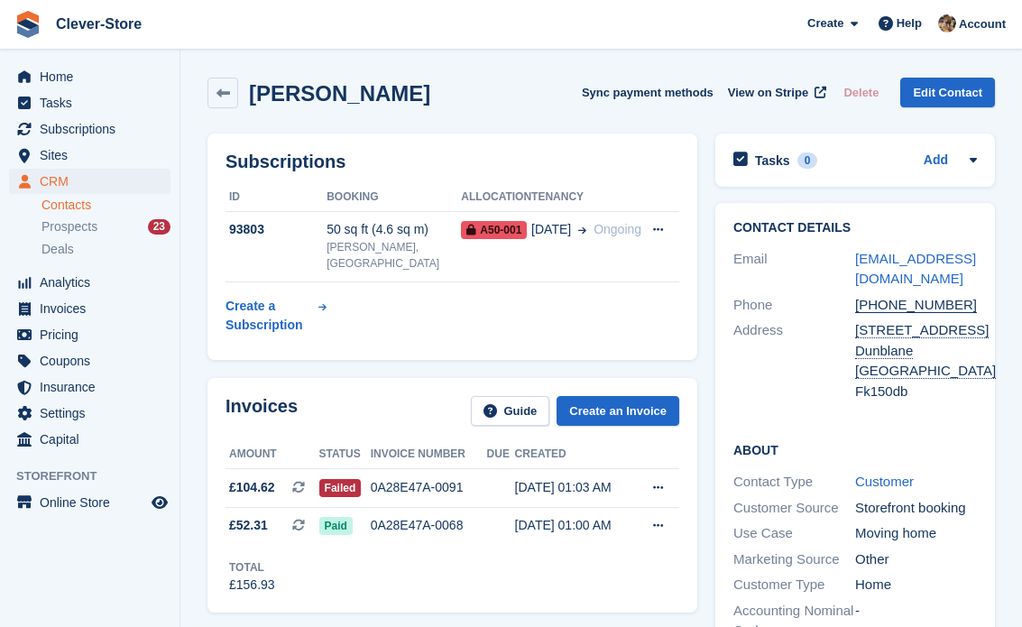
click at [660, 226] on icon at bounding box center [658, 230] width 10 height 12
click at [625, 343] on table "ID Booking Allocation Tenancy 93803 50 sq ft (4.6 sq m) [PERSON_NAME], [GEOGRAP…" at bounding box center [453, 263] width 454 height 160
click at [910, 251] on link "[EMAIL_ADDRESS][DOMAIN_NAME]" at bounding box center [915, 269] width 121 height 36
